Goal: Task Accomplishment & Management: Use online tool/utility

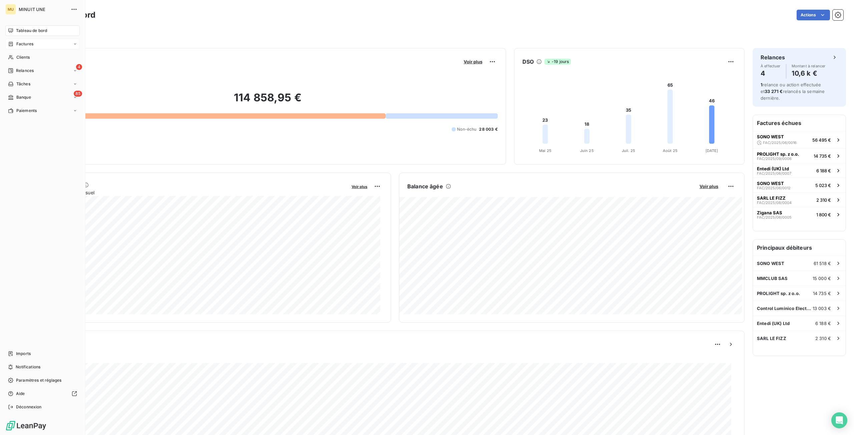
click at [28, 45] on span "Factures" at bounding box center [24, 44] width 17 height 6
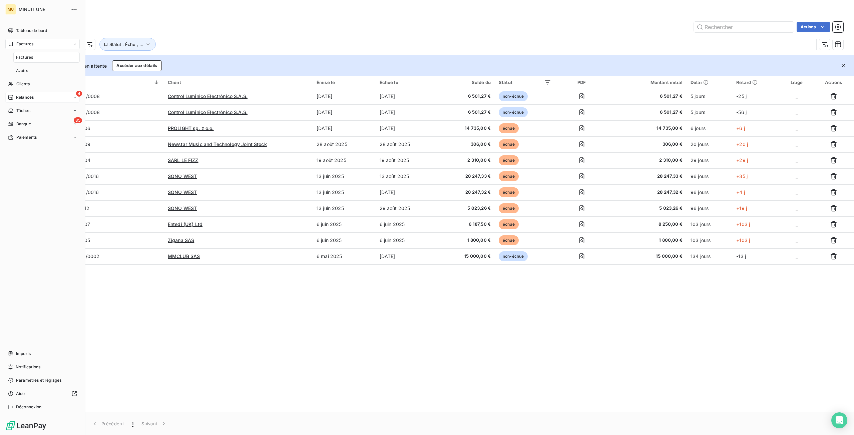
click at [30, 99] on span "Relances" at bounding box center [25, 97] width 18 height 6
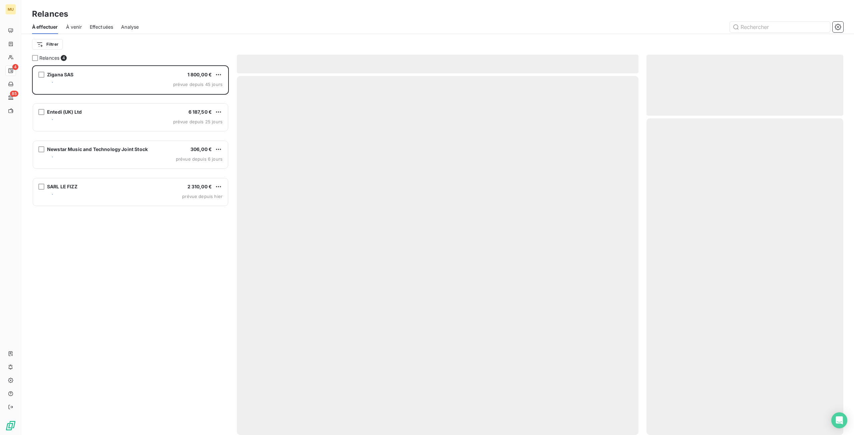
scroll to position [365, 192]
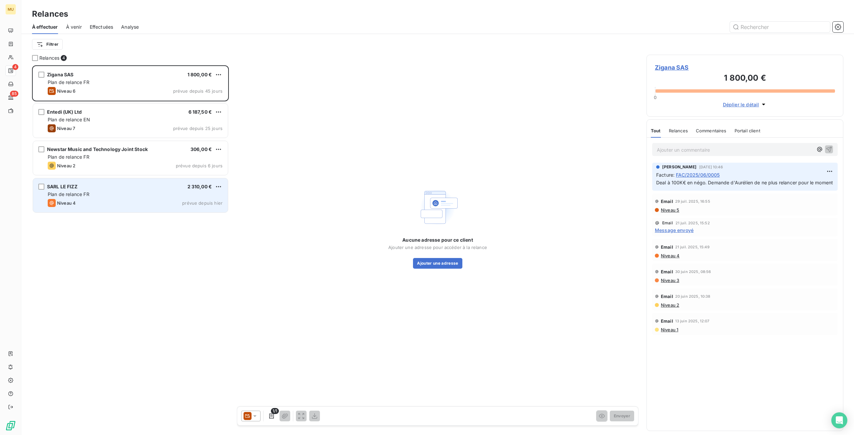
click at [155, 190] on div "SARL LE FIZZ 2 310,00 € Plan de relance FR Niveau 4 prévue depuis hier" at bounding box center [130, 196] width 195 height 34
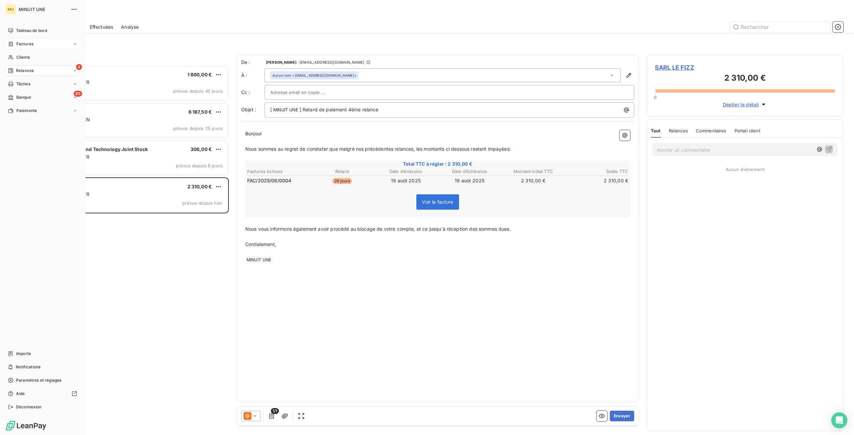
click at [27, 45] on span "Factures" at bounding box center [24, 44] width 17 height 6
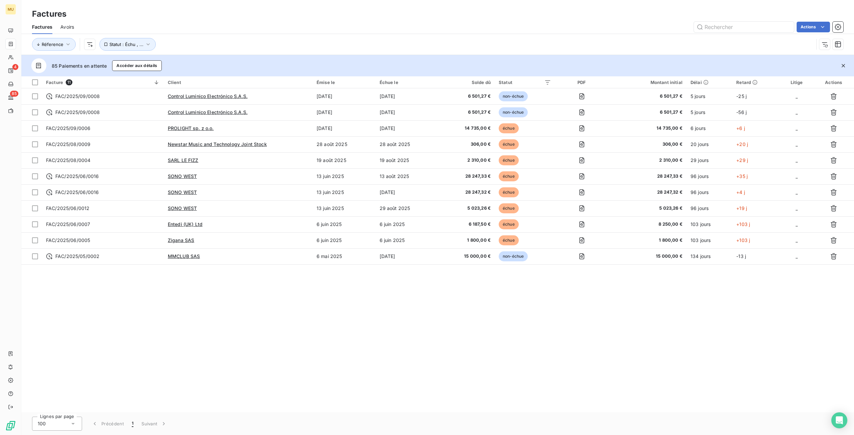
click at [224, 310] on div "Facture 11 Client Émise le Échue le Solde dû Statut PDF Montant initial Délai R…" at bounding box center [437, 244] width 833 height 336
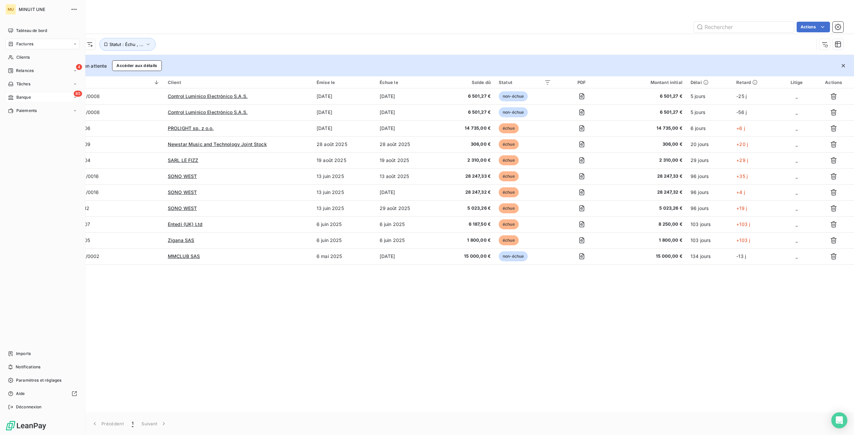
click at [22, 97] on span "Banque" at bounding box center [23, 97] width 15 height 6
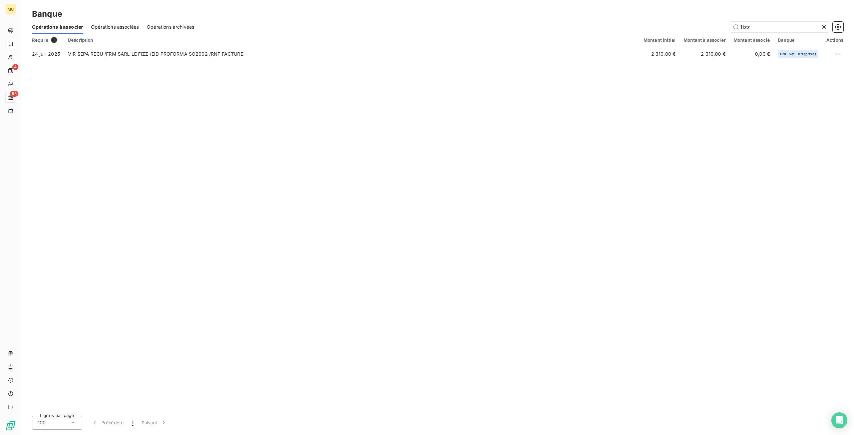
type input "fizz"
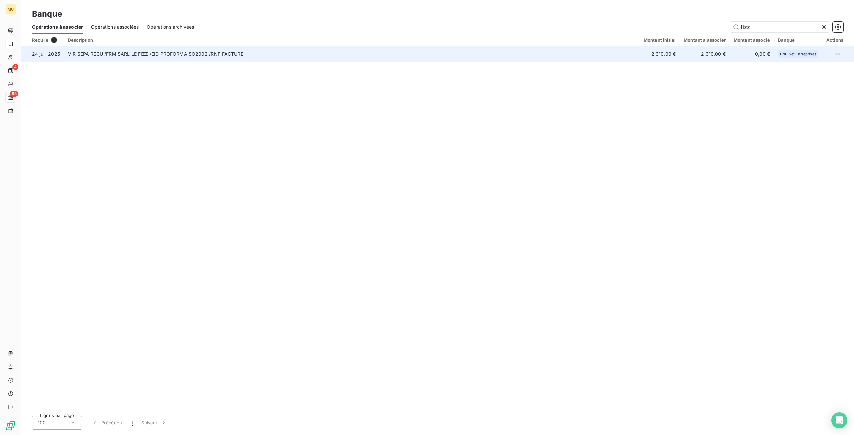
click at [605, 59] on td "VIR SEPA RECU /FRM SARL LE FIZZ /EID PROFORMA SO2002 /RNF FACTURE" at bounding box center [352, 54] width 576 height 16
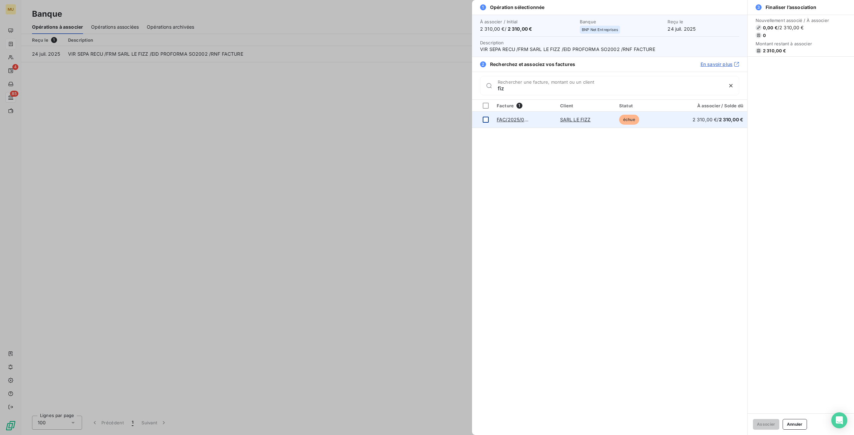
type input "fiz"
click at [487, 121] on div at bounding box center [486, 120] width 6 height 6
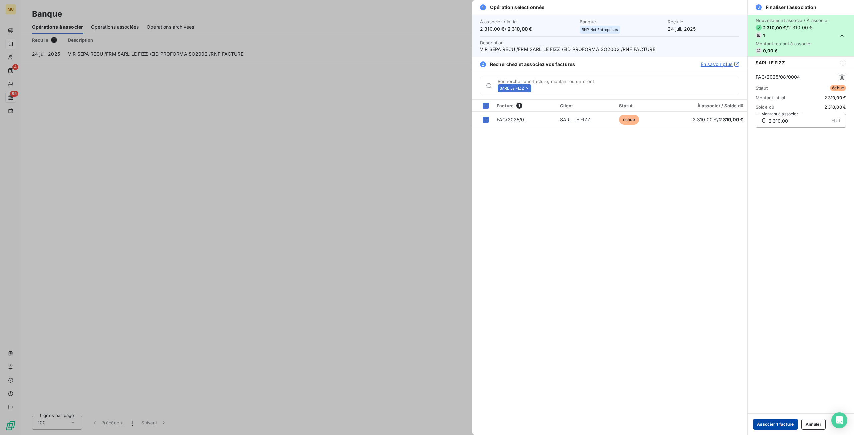
click at [783, 425] on button "Associer 1 facture" at bounding box center [775, 424] width 45 height 11
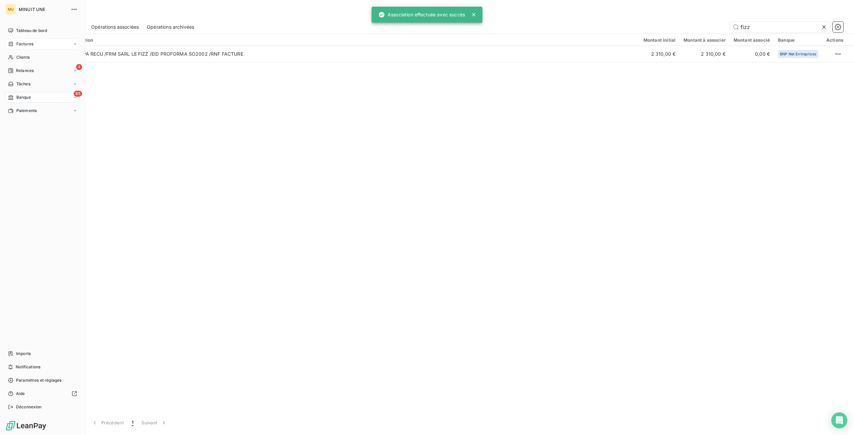
click at [34, 45] on div "Factures" at bounding box center [42, 44] width 74 height 11
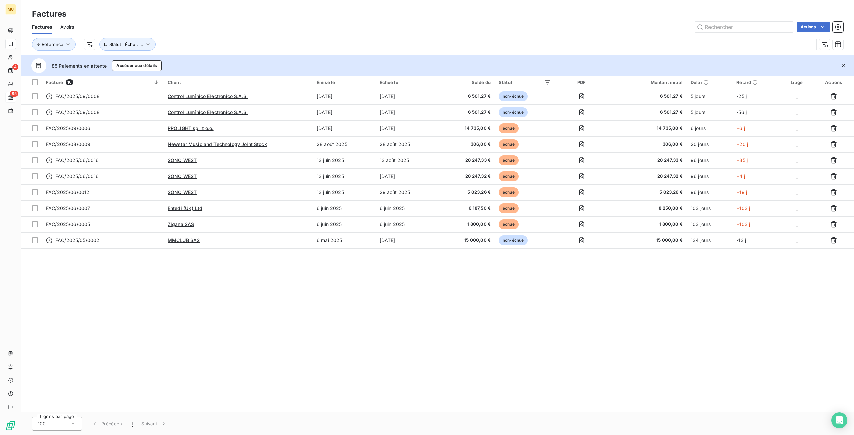
click at [251, 313] on div "Facture 10 Client Émise le Échue le Solde dû Statut PDF Montant initial Délai R…" at bounding box center [437, 244] width 833 height 336
click at [180, 293] on div "Facture 10 Client Émise le Échue le Solde dû Statut PDF Montant initial Délai R…" at bounding box center [437, 244] width 833 height 336
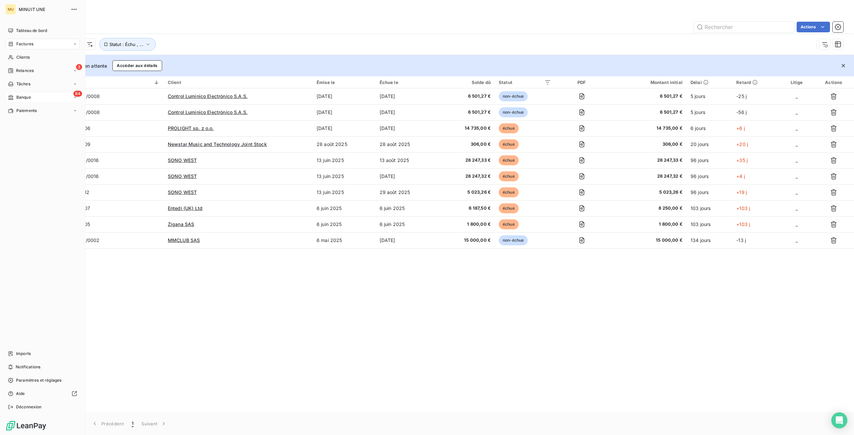
click at [21, 45] on span "Factures" at bounding box center [24, 44] width 17 height 6
click at [25, 58] on span "Factures" at bounding box center [24, 57] width 17 height 6
click at [23, 59] on span "Clients" at bounding box center [22, 57] width 13 height 6
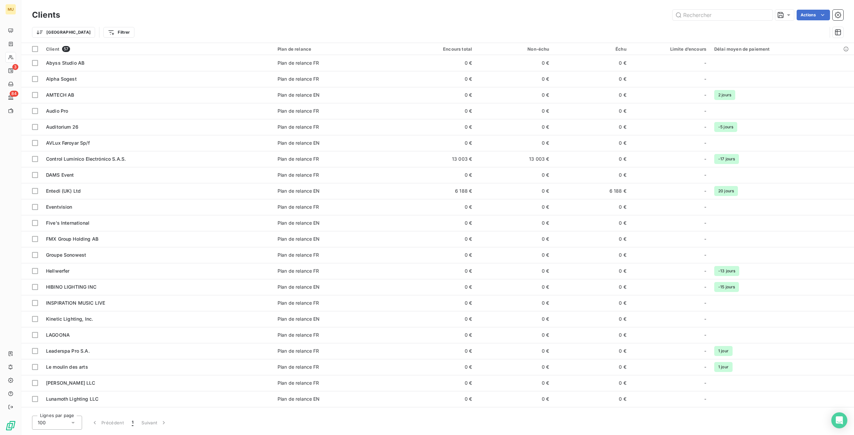
drag, startPoint x: 171, startPoint y: 20, endPoint x: 165, endPoint y: 21, distance: 6.4
